Goal: Task Accomplishment & Management: Manage account settings

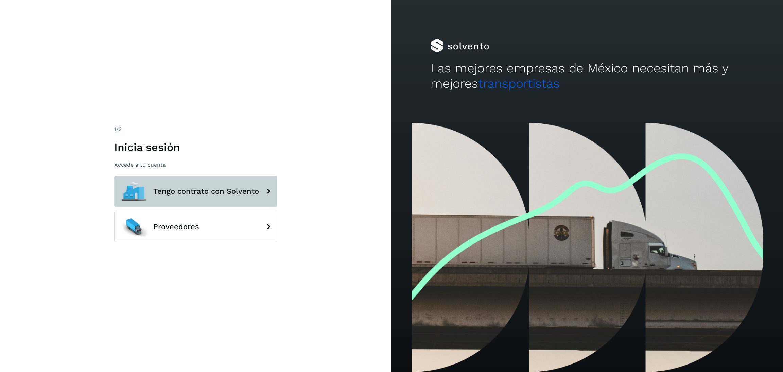
click at [234, 186] on button "Tengo contrato con Solvento" at bounding box center [195, 191] width 163 height 31
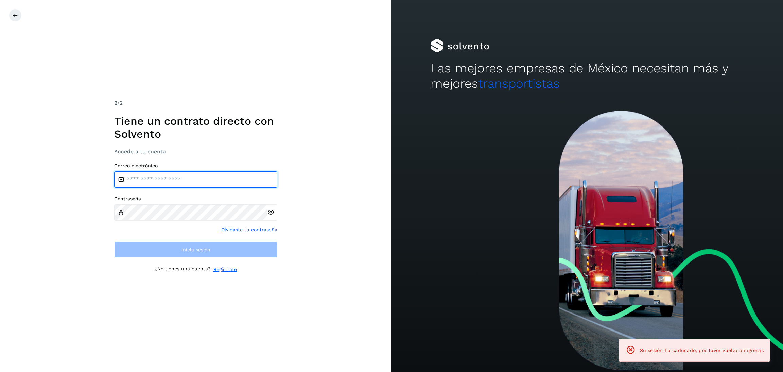
type input "**********"
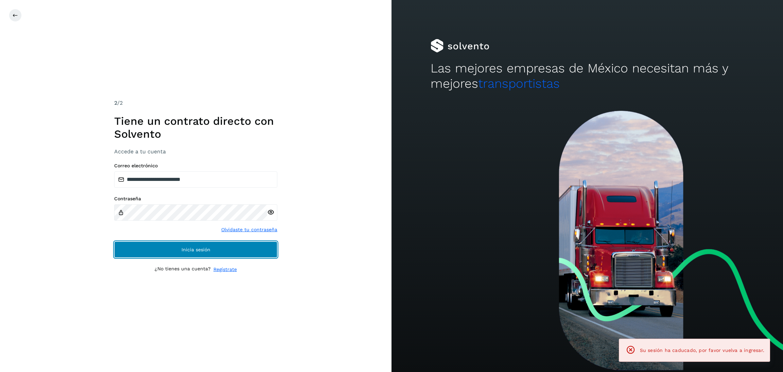
click at [220, 243] on button "Inicia sesión" at bounding box center [195, 249] width 163 height 16
